Goal: Task Accomplishment & Management: Use online tool/utility

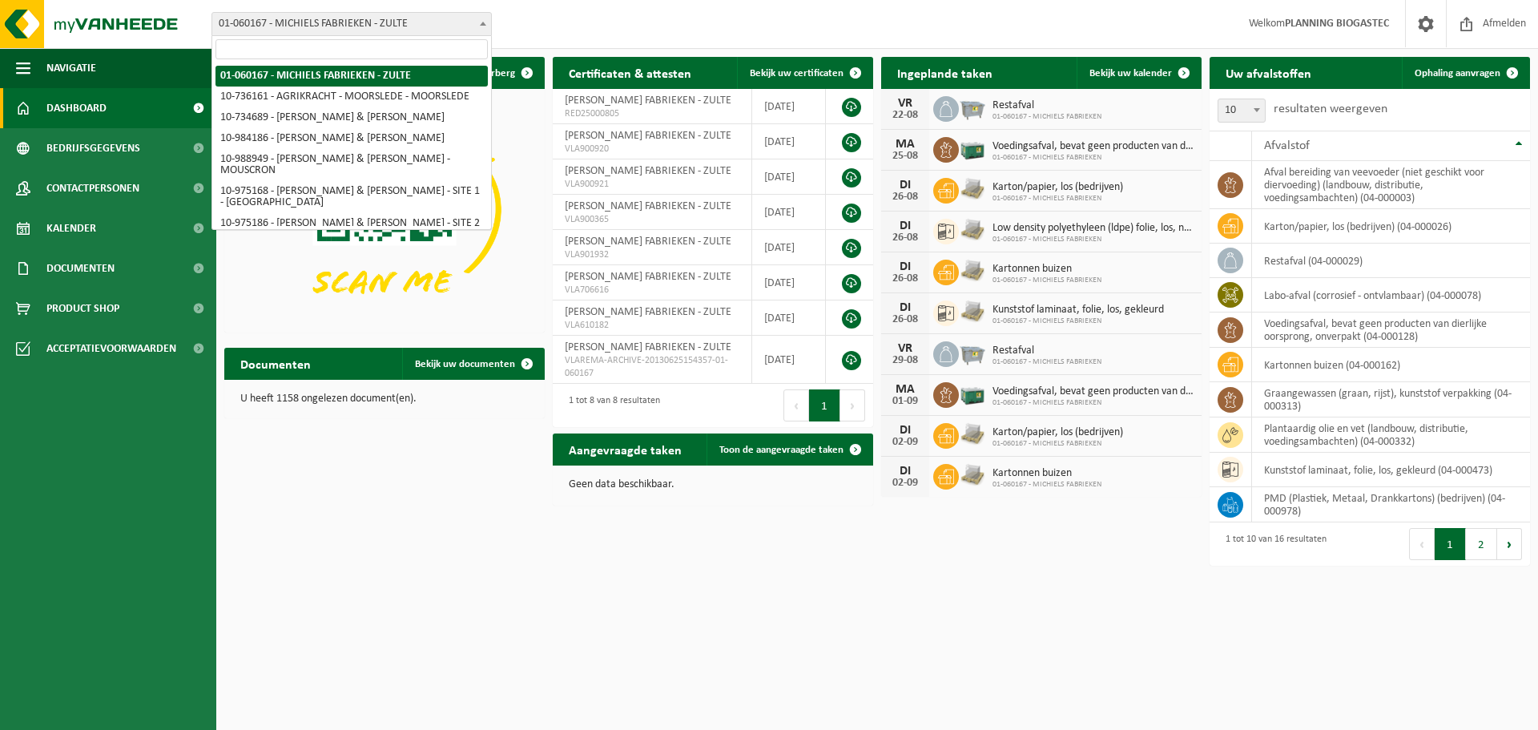
click at [414, 30] on span "01-060167 - MICHIELS FABRIEKEN - ZULTE" at bounding box center [351, 24] width 279 height 22
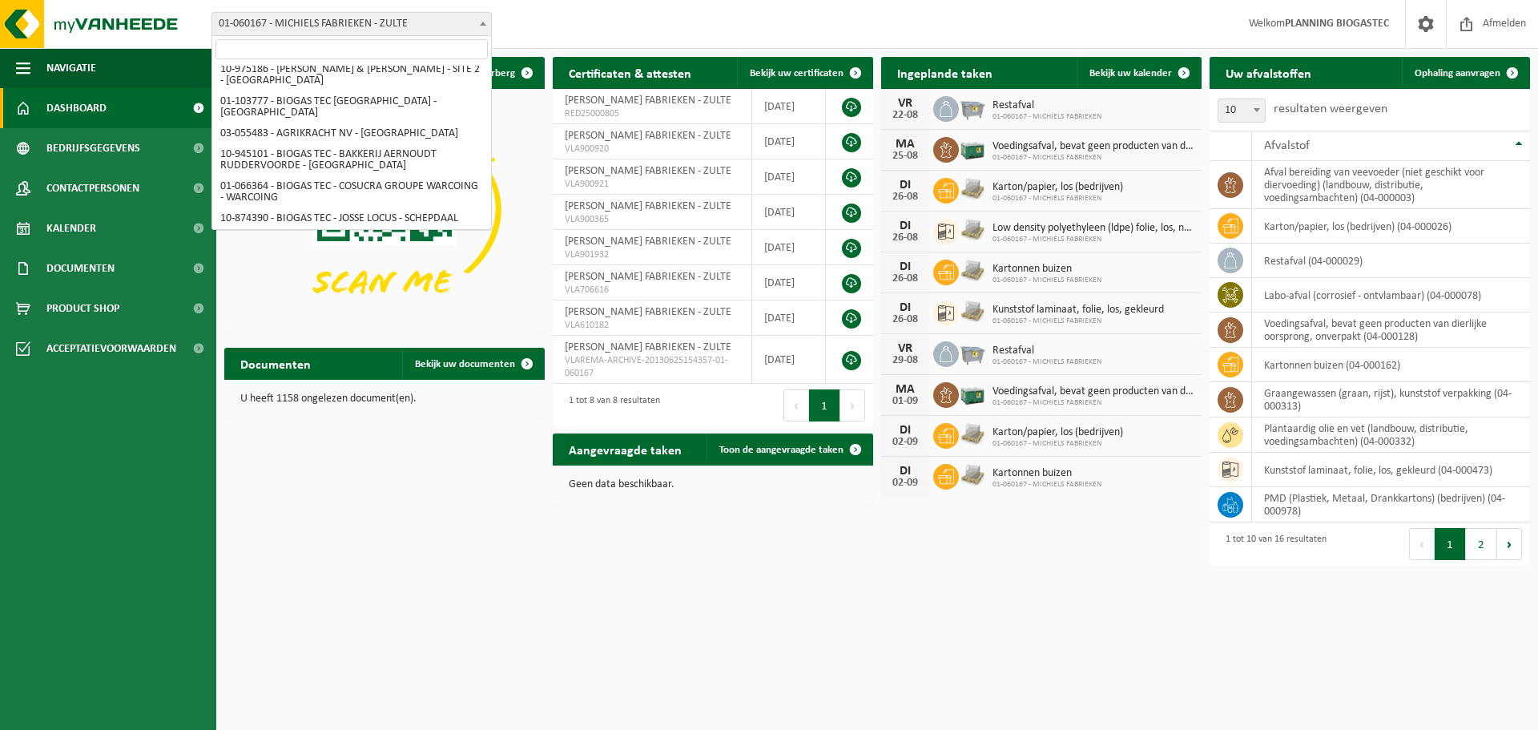
scroll to position [128, 0]
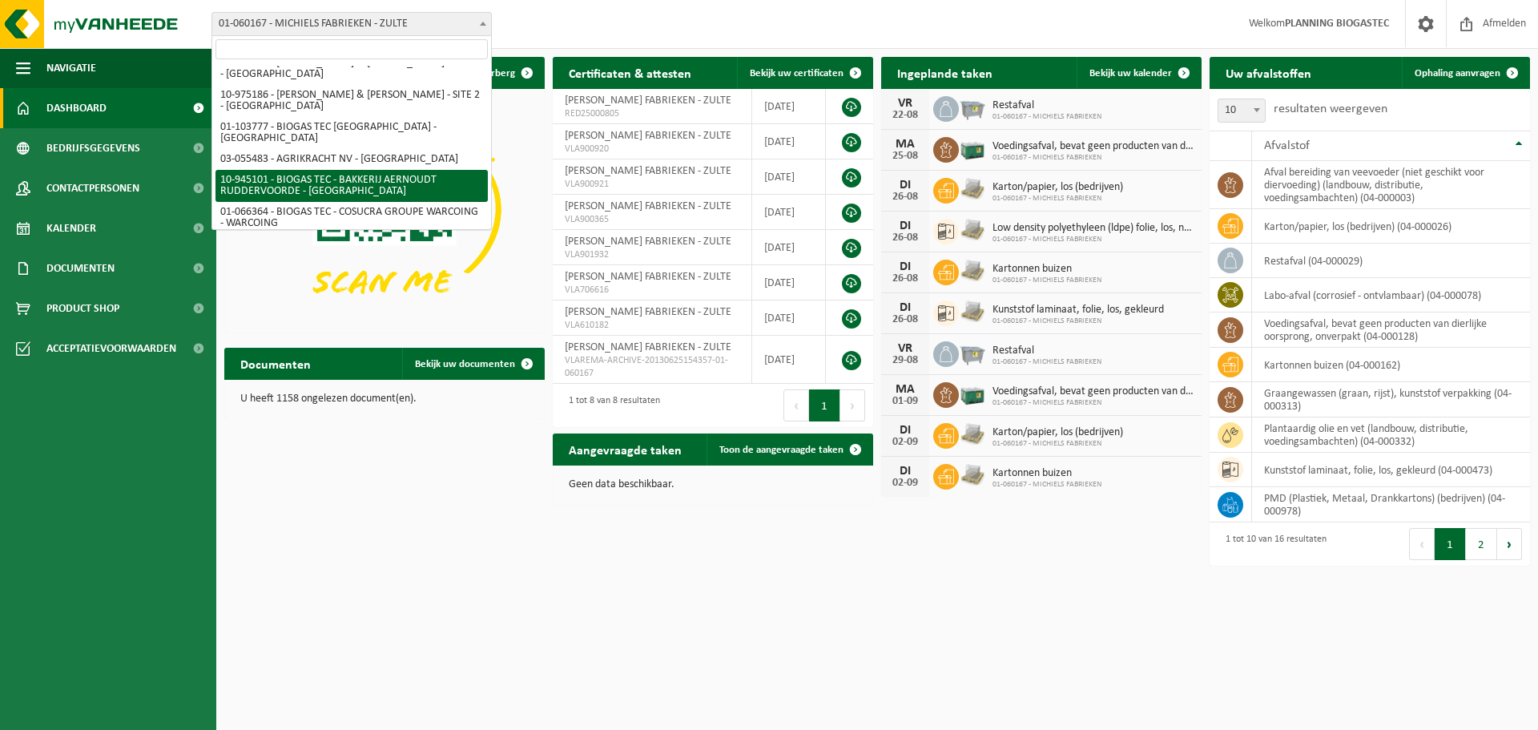
select select "141045"
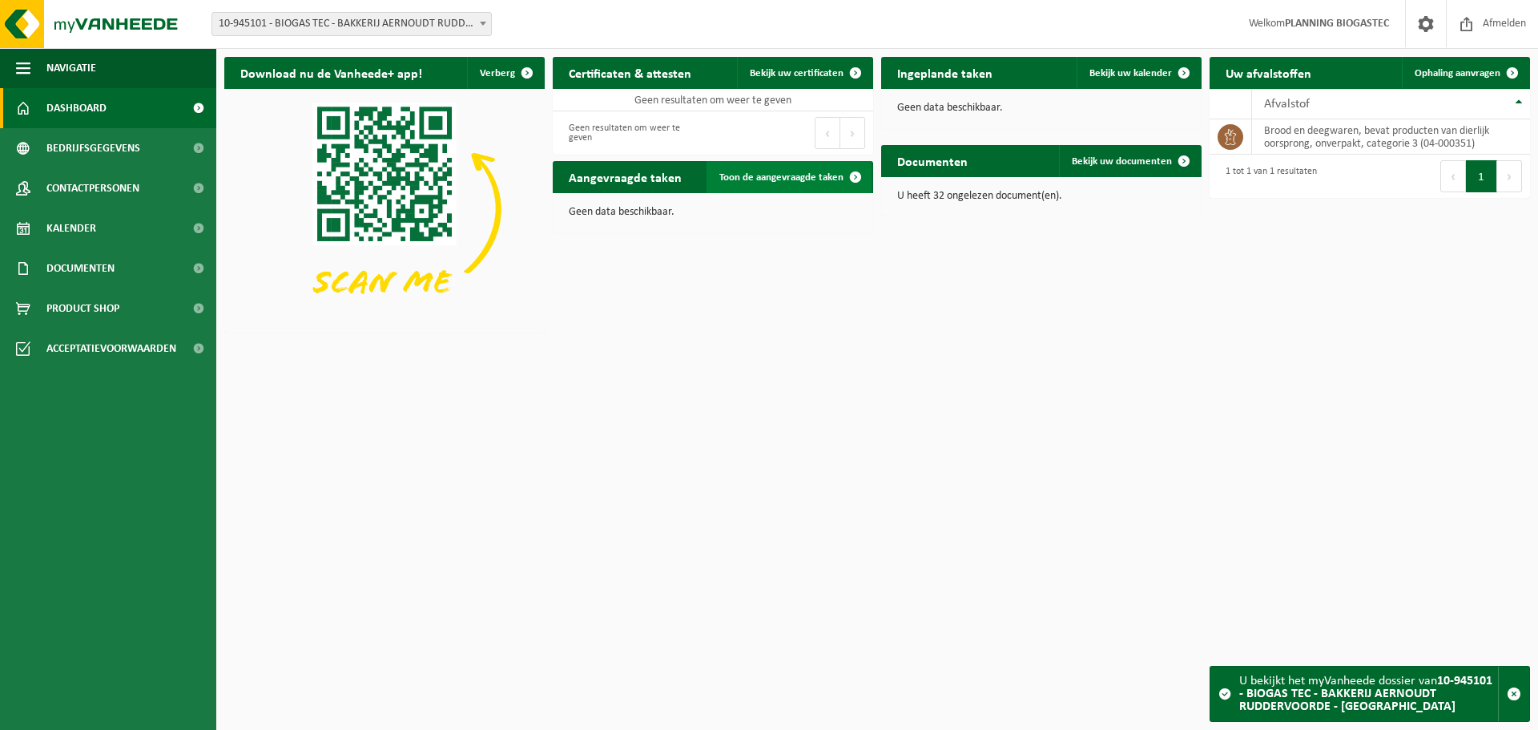
click at [853, 189] on span at bounding box center [856, 177] width 32 height 32
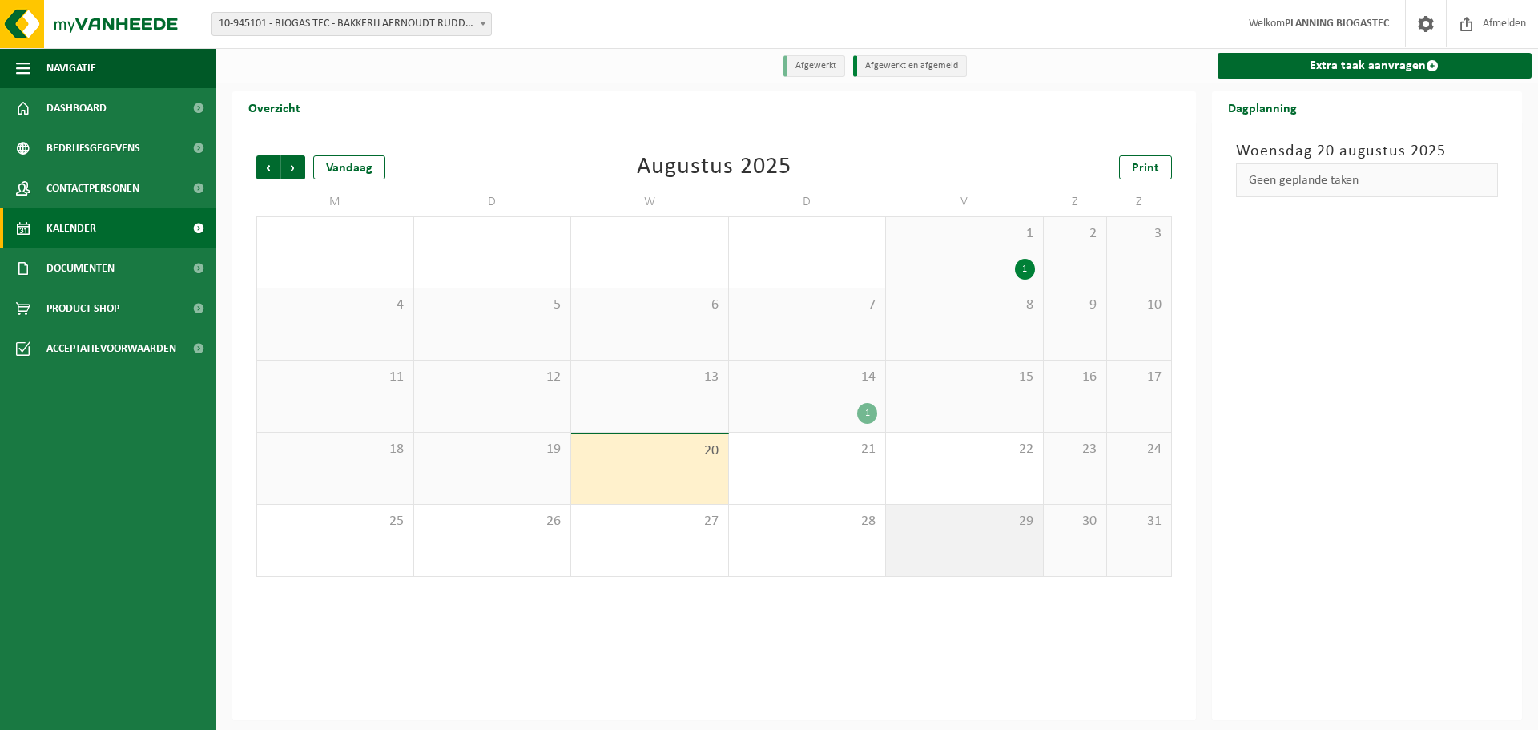
click at [973, 546] on div "29" at bounding box center [964, 540] width 157 height 71
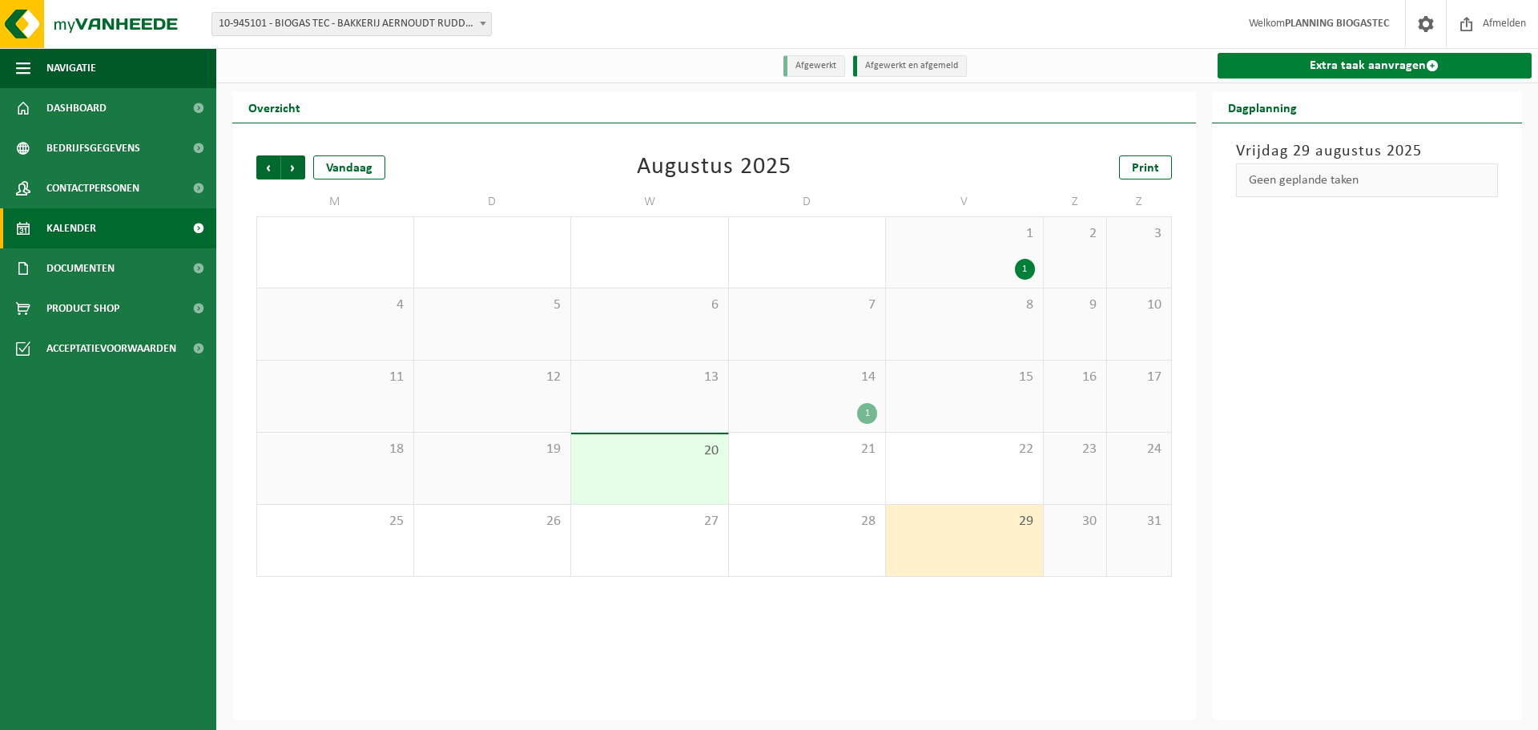
click at [1388, 69] on link "Extra taak aanvragen" at bounding box center [1375, 66] width 315 height 26
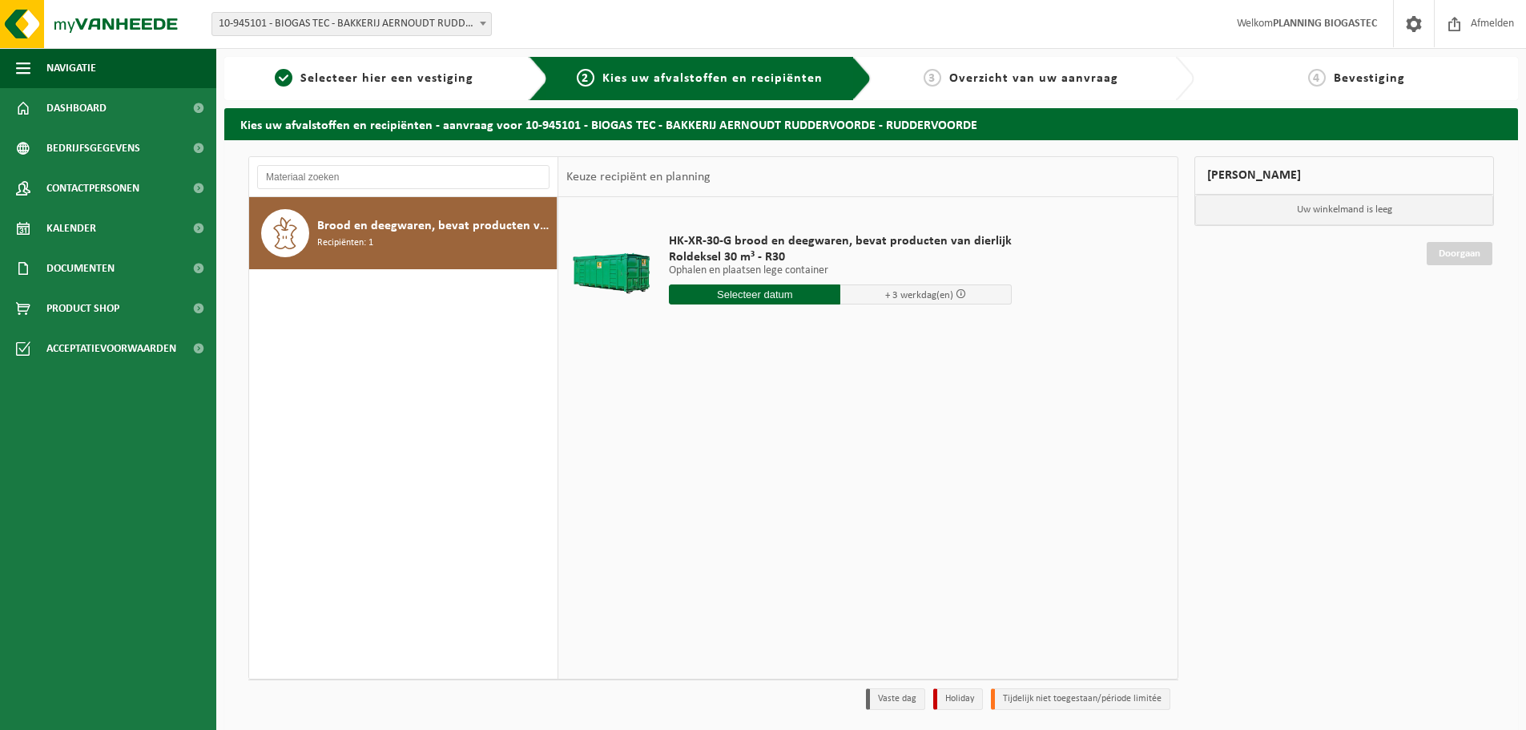
click at [755, 283] on div "HK-XR-30-G brood en deegwaren, bevat producten van dierlijk Roldeksel 30 m³ - R…" at bounding box center [840, 272] width 359 height 111
click at [754, 291] on input "text" at bounding box center [754, 294] width 171 height 20
click at [793, 482] on div "29" at bounding box center [797, 488] width 28 height 26
type input "Van 2025-08-29"
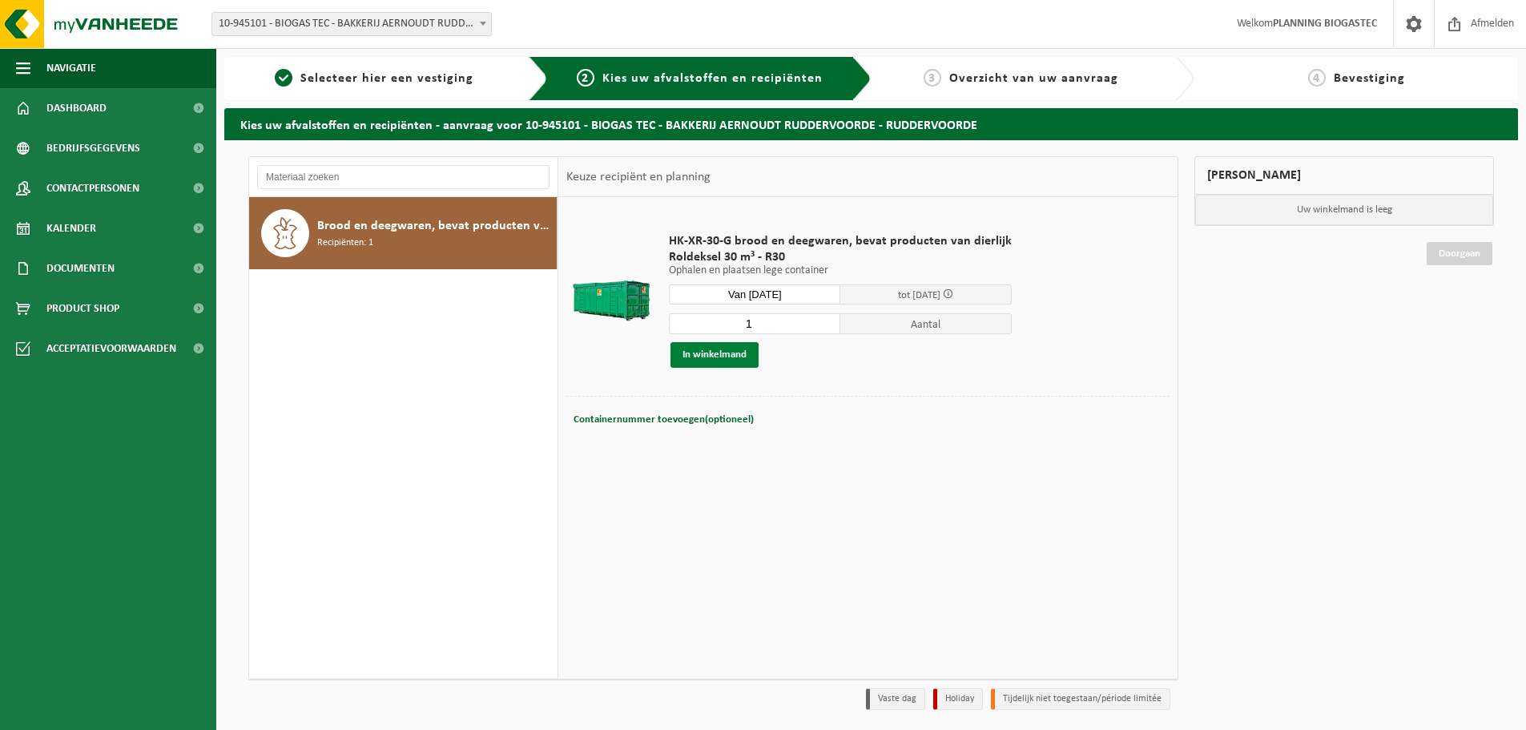
click at [715, 351] on button "In winkelmand" at bounding box center [715, 355] width 88 height 26
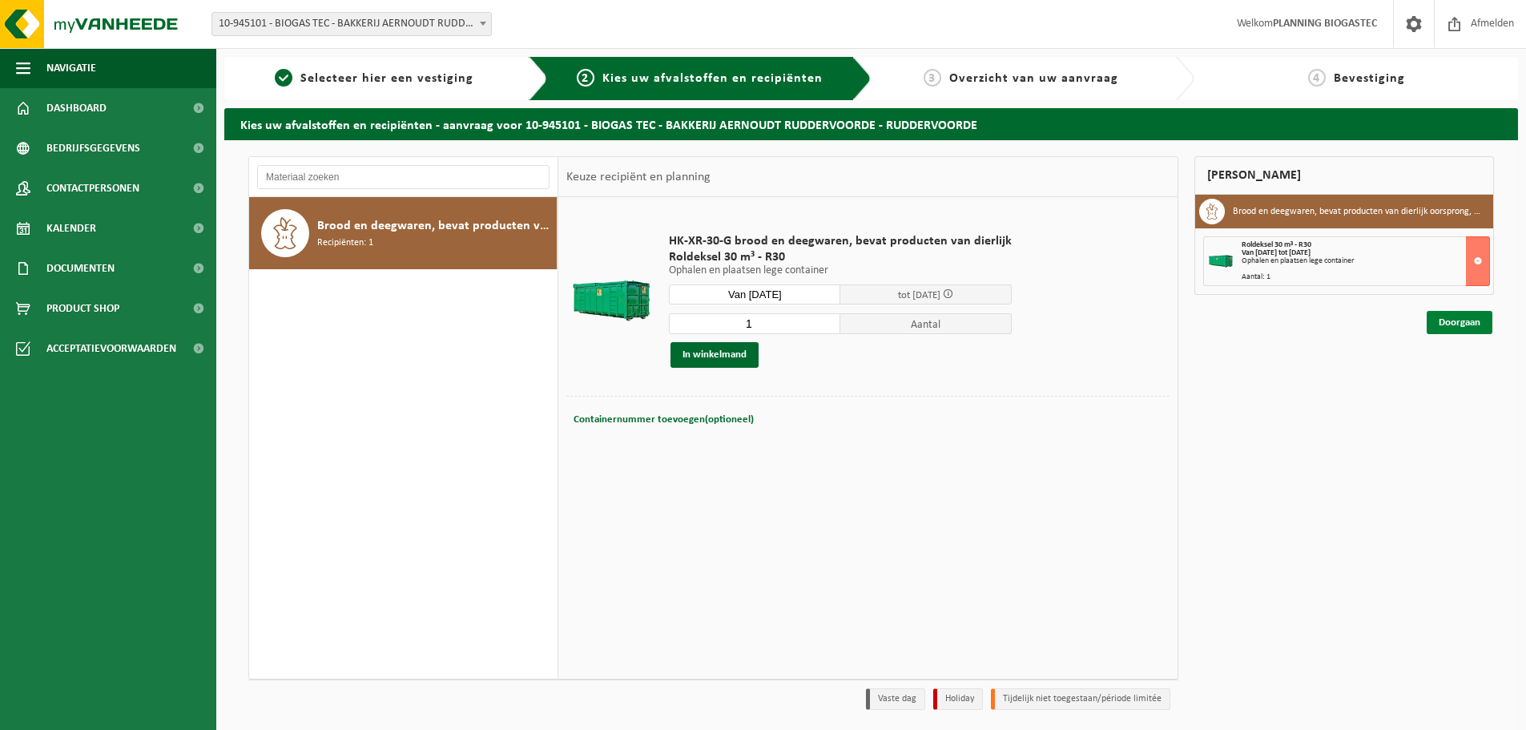
click at [1440, 319] on link "Doorgaan" at bounding box center [1460, 322] width 66 height 23
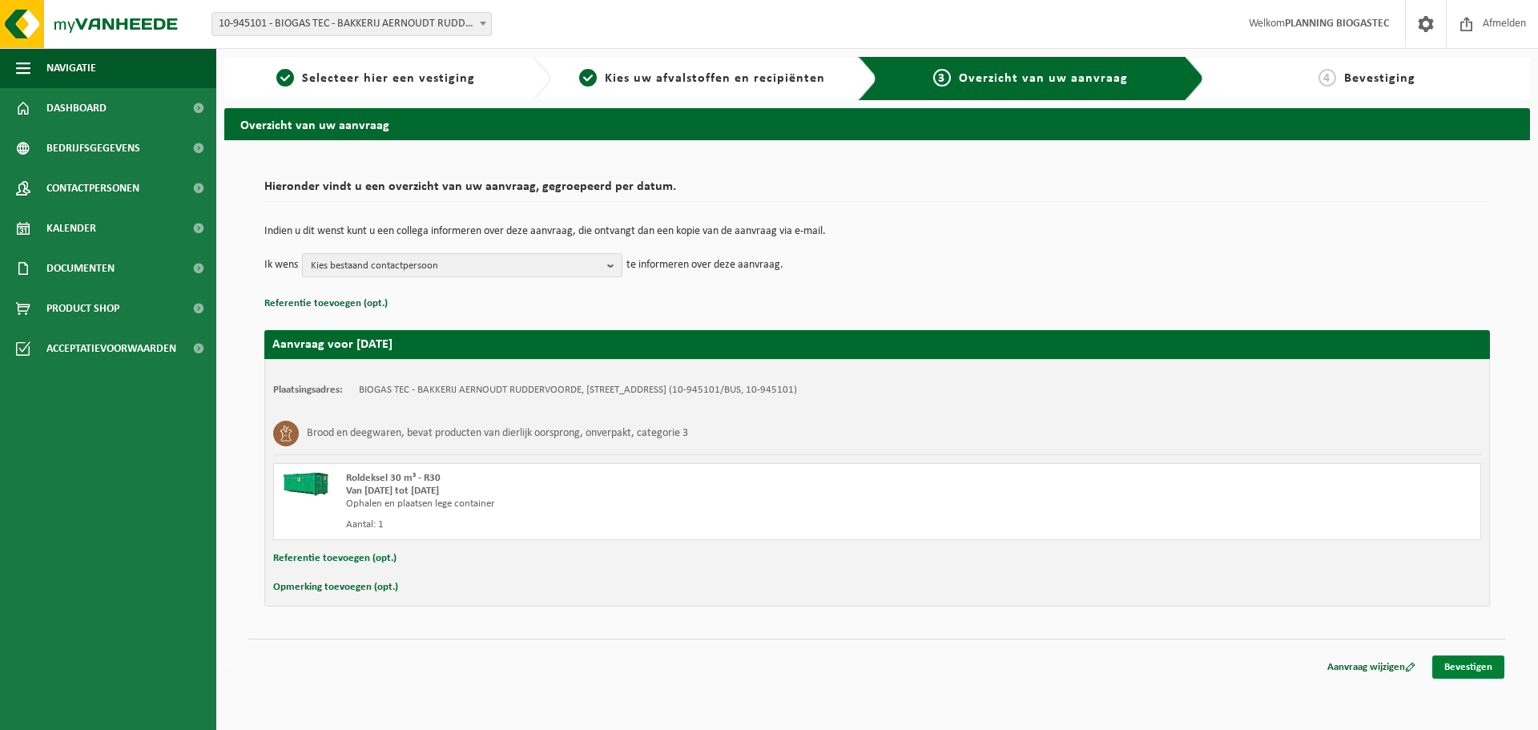
click at [1444, 665] on link "Bevestigen" at bounding box center [1468, 666] width 72 height 23
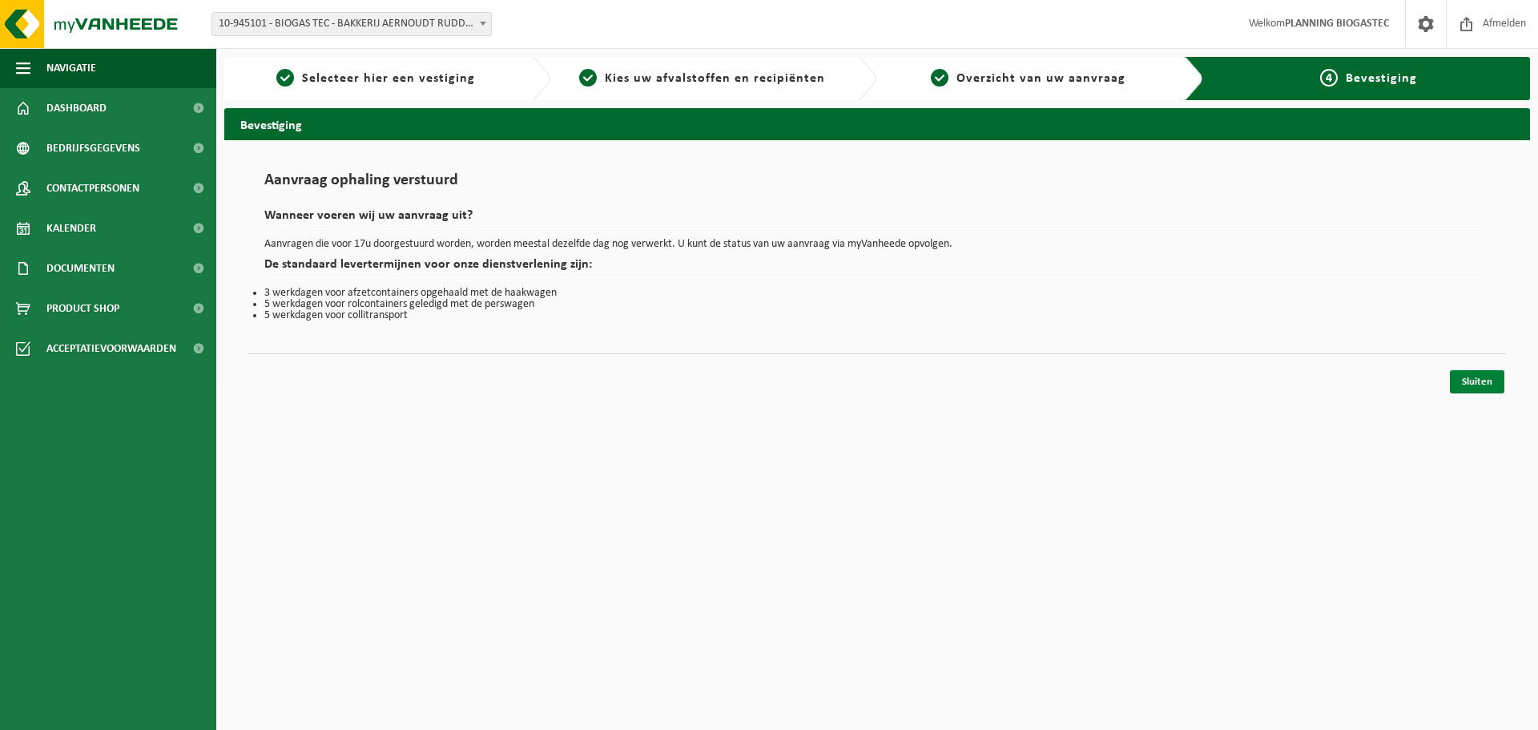
click at [1473, 381] on link "Sluiten" at bounding box center [1477, 381] width 54 height 23
